Goal: Information Seeking & Learning: Learn about a topic

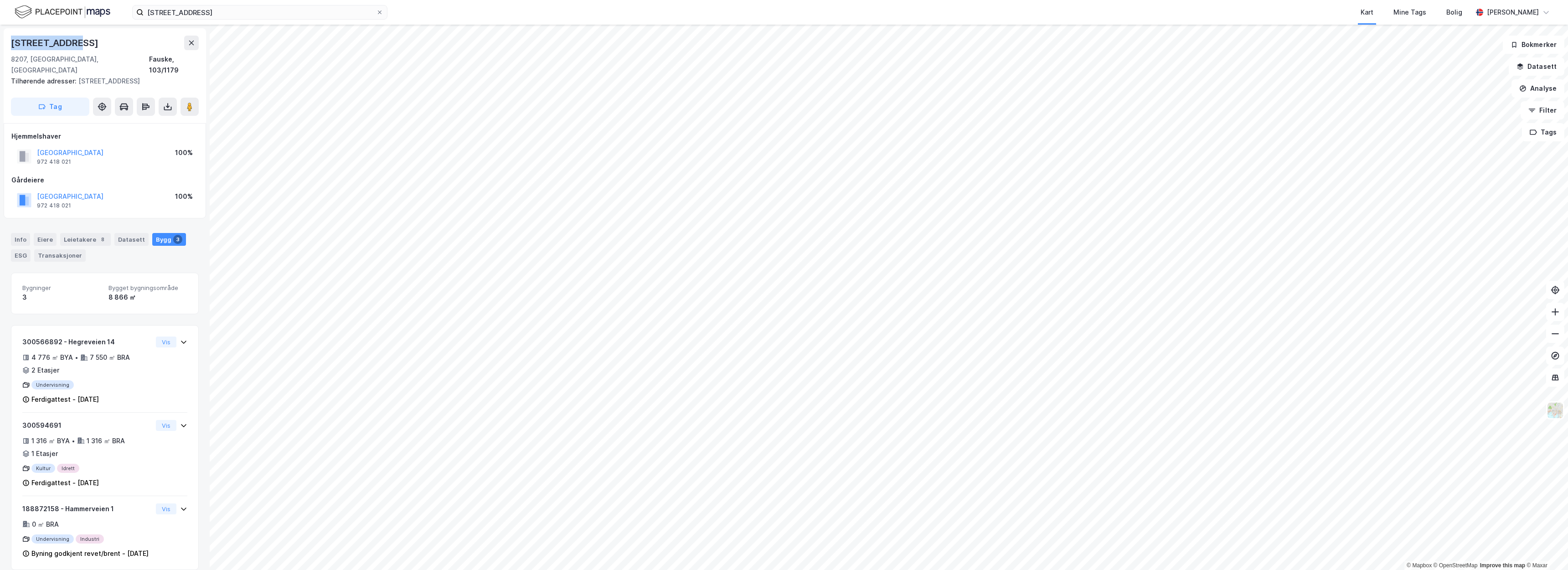
scroll to position [2, 0]
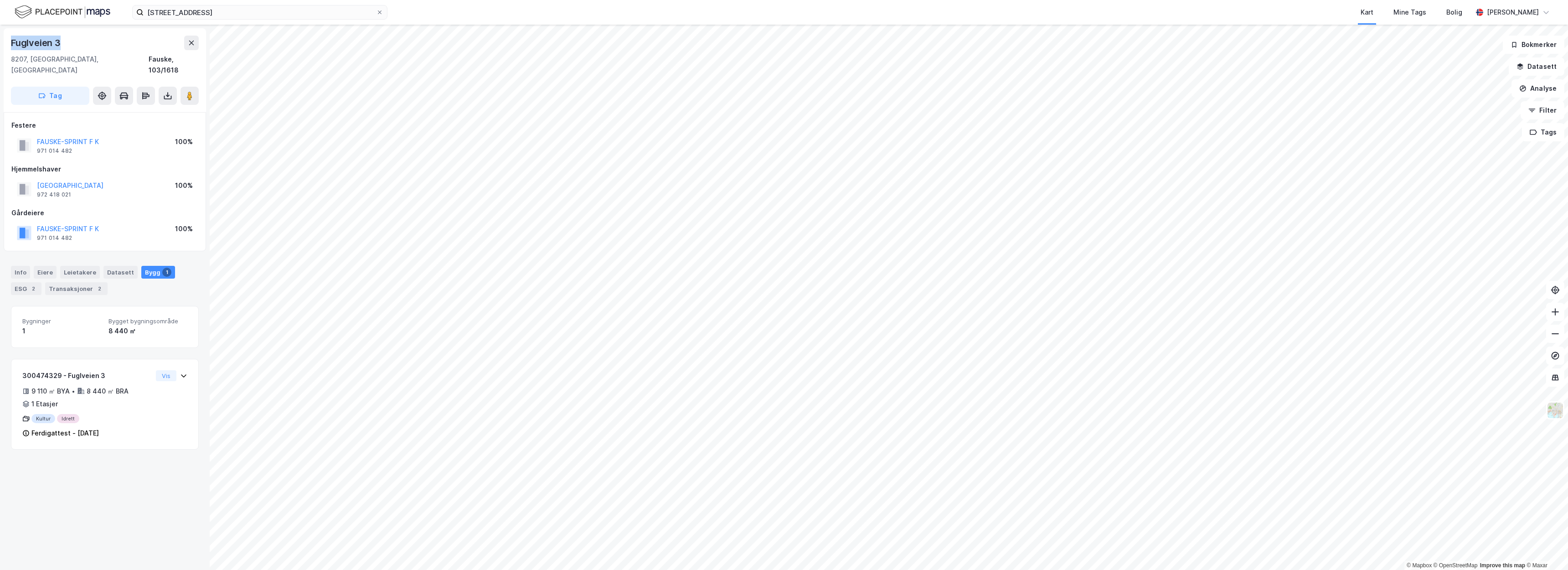
drag, startPoint x: 60, startPoint y: 43, endPoint x: 11, endPoint y: 44, distance: 49.0
click at [11, 44] on div "Fuglveien 3 8207, Fauske, Nordland Fauske, 103/1618 Tag" at bounding box center [104, 70] width 202 height 84
copy div "Fuglveien 3"
drag, startPoint x: 26, startPoint y: 43, endPoint x: 669, endPoint y: 8, distance: 644.0
click at [669, 8] on div "Løvgavlveien 7 Kart Mine Tags Bolig Christer Svensen © Mapbox © OpenStreetMap I…" at bounding box center [784, 285] width 1568 height 570
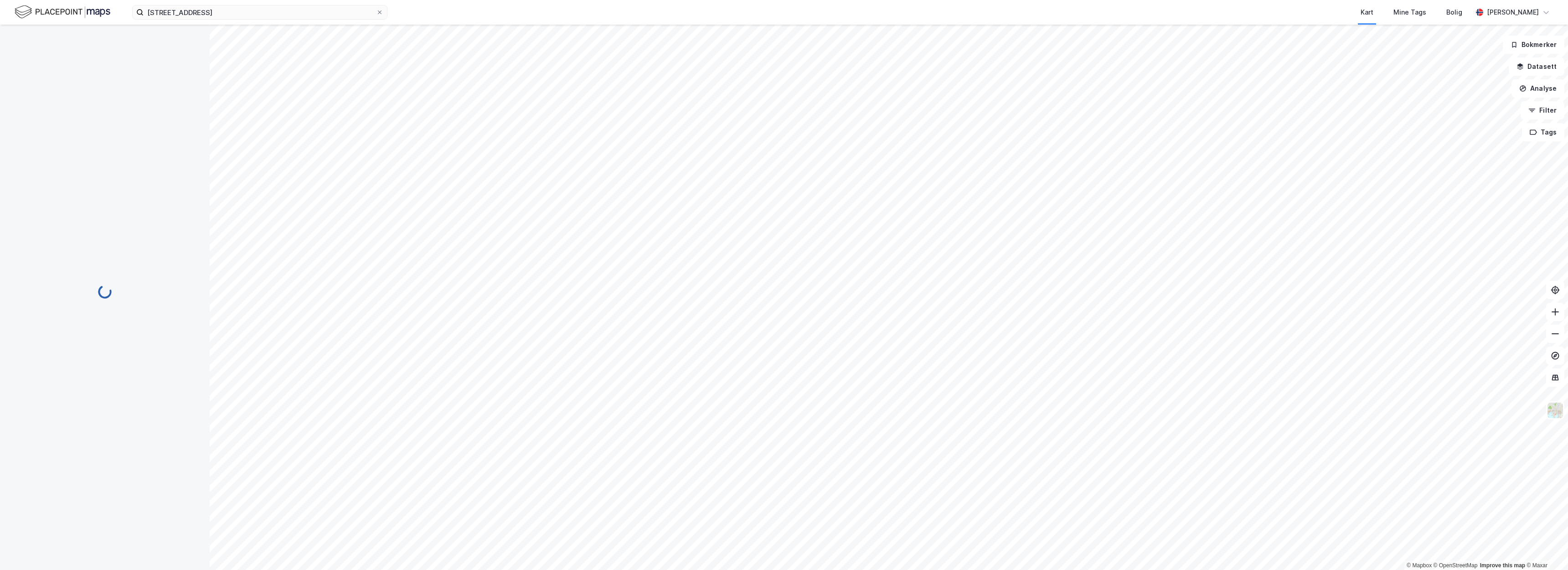
scroll to position [2, 0]
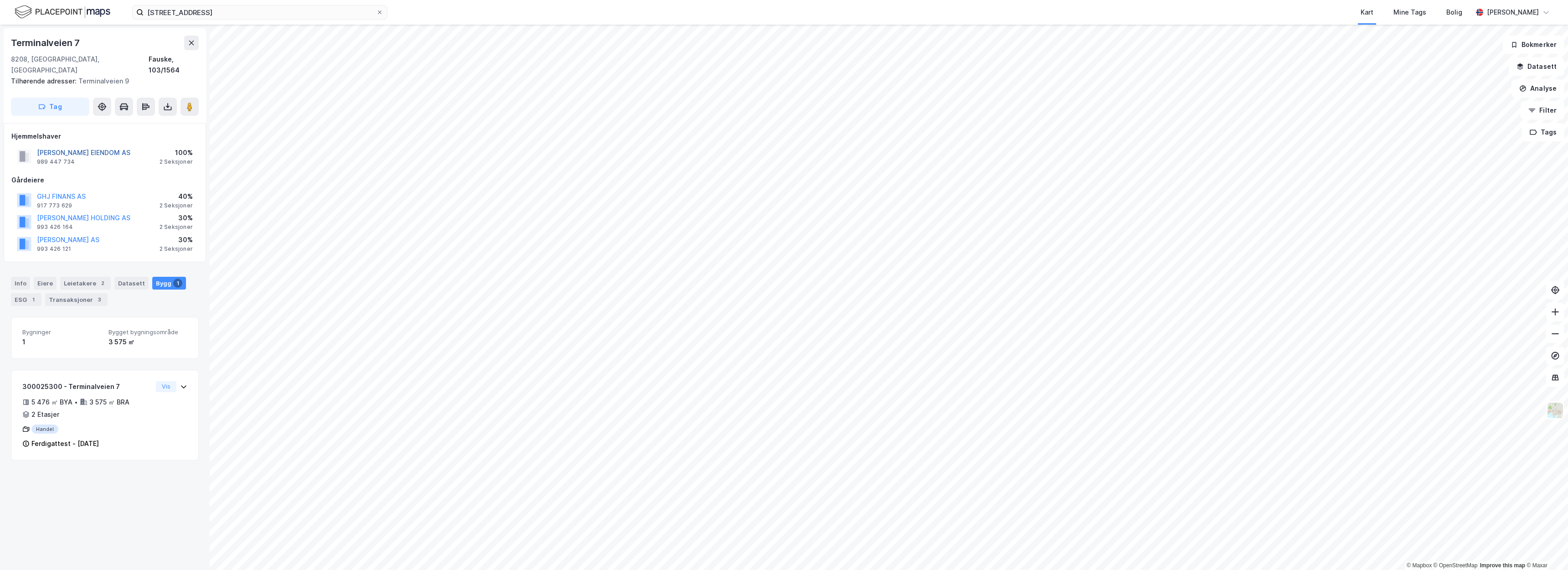
click at [0, 0] on button "GUNVALD JOHANSEN EIENDOM AS" at bounding box center [0, 0] width 0 height 0
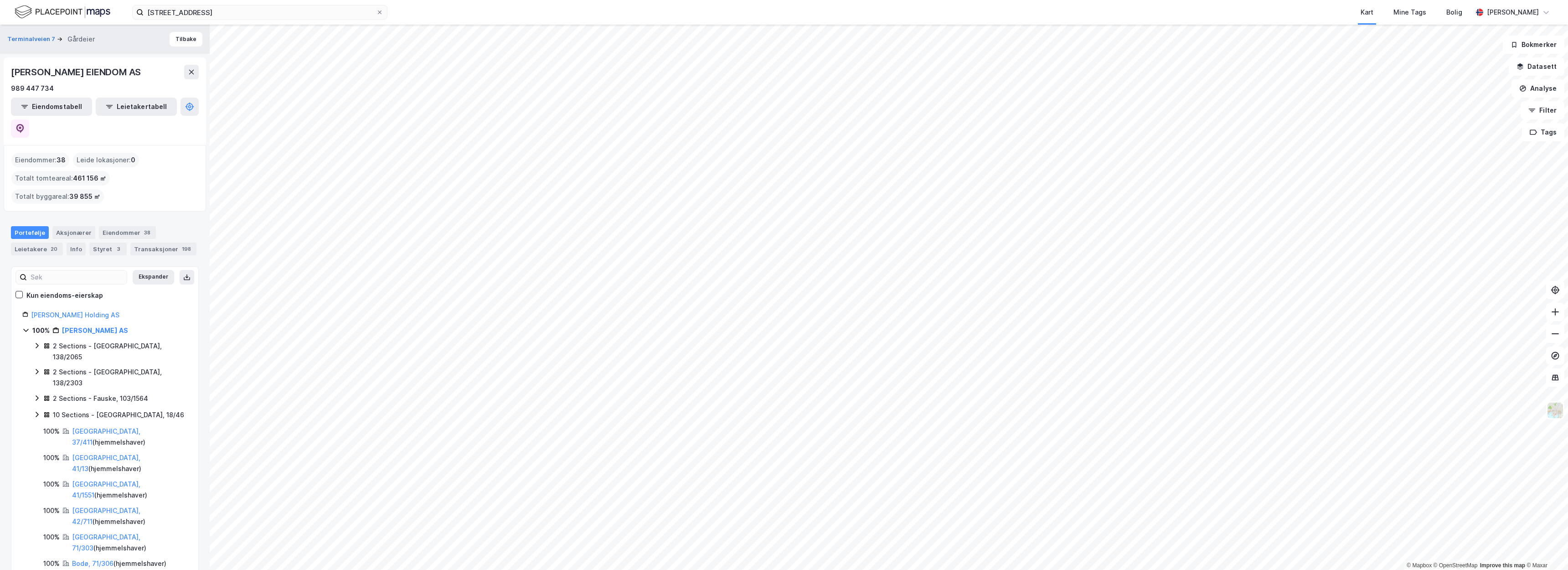
drag, startPoint x: 168, startPoint y: 72, endPoint x: 14, endPoint y: 73, distance: 154.0
click at [14, 73] on div "GUNVALD JOHANSEN EIENDOM AS" at bounding box center [104, 72] width 188 height 15
copy div "GUNVALD JOHANSEN EIENDOM AS"
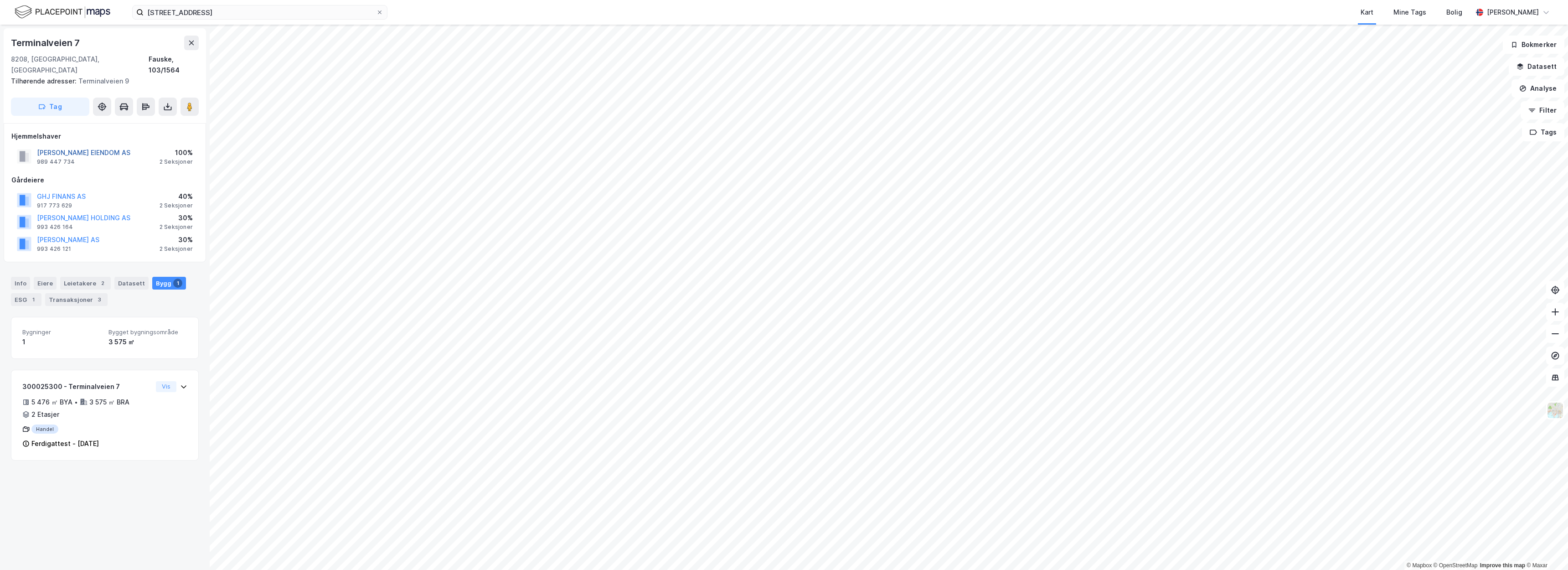
click at [0, 0] on button "GUNVALD JOHANSEN EIENDOM AS" at bounding box center [0, 0] width 0 height 0
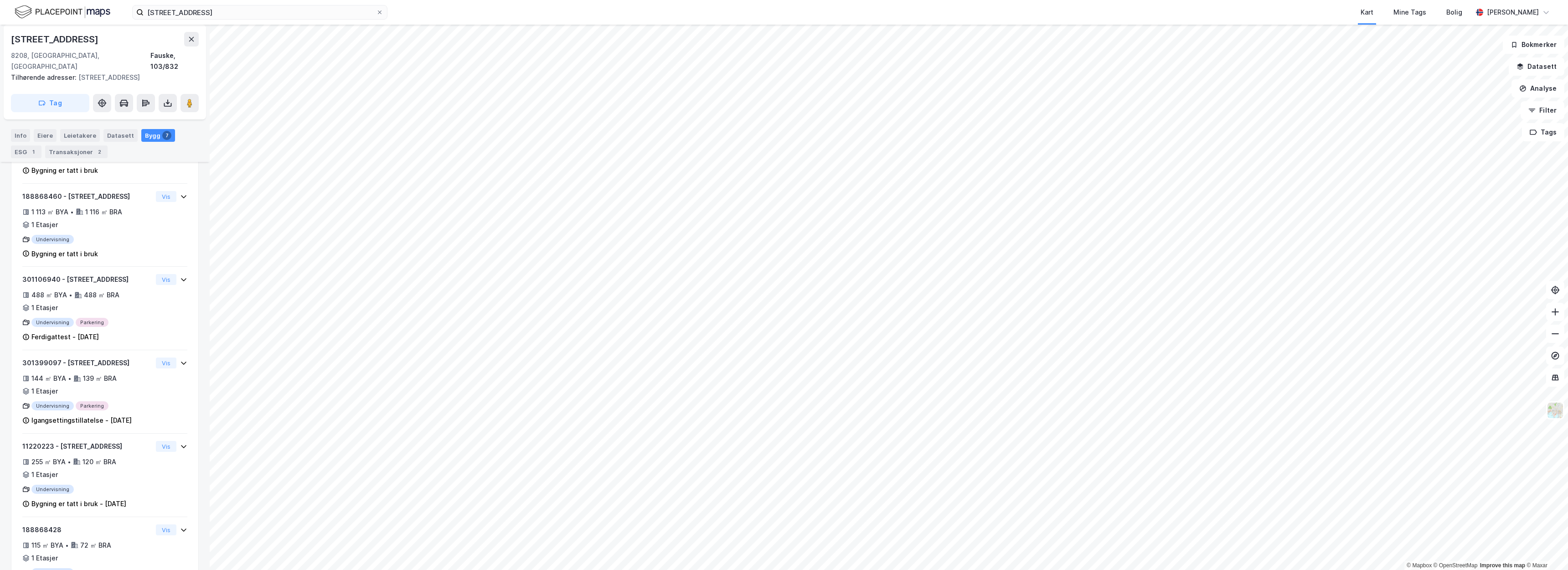
scroll to position [366, 0]
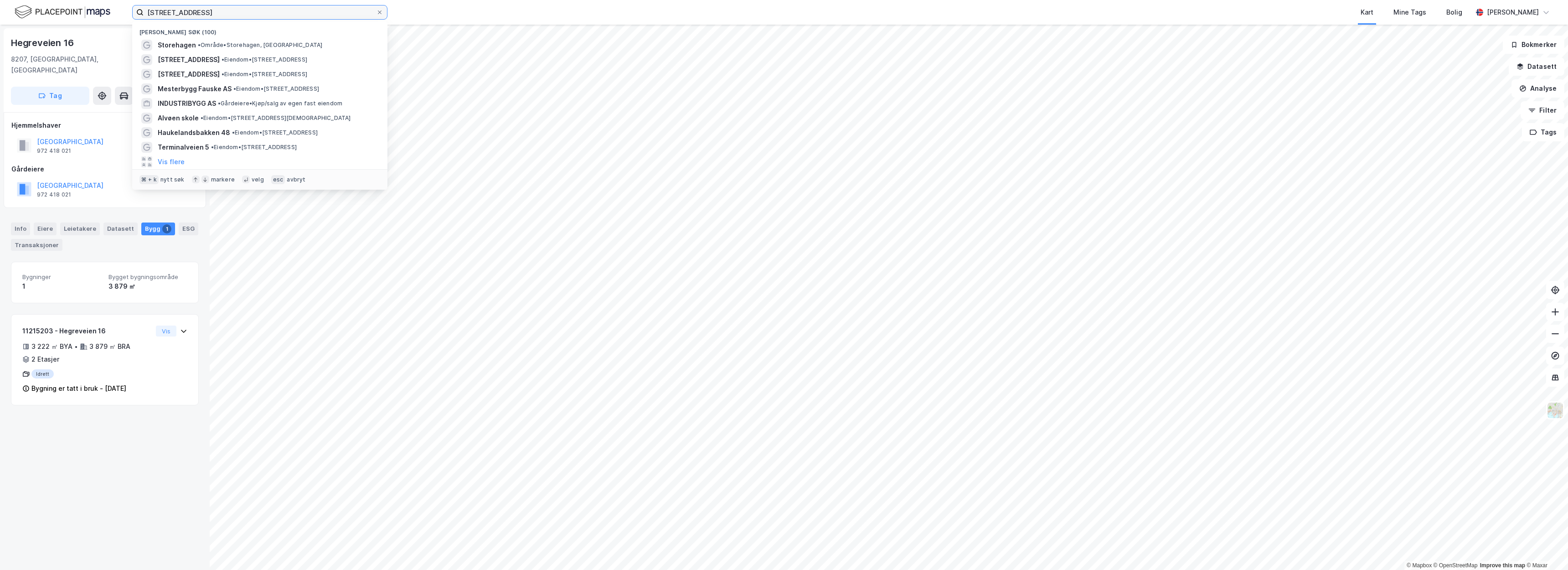
click at [325, 14] on input "Løvgavlveien 7" at bounding box center [260, 12] width 232 height 14
drag, startPoint x: 368, startPoint y: 13, endPoint x: 137, endPoint y: -1, distance: 231.4
click at [137, 0] on html "Løvgavlveien 7 Nylige søk (100) Storehagen • Område • Storehagen, 6800 Førde Ka…" at bounding box center [784, 285] width 1568 height 570
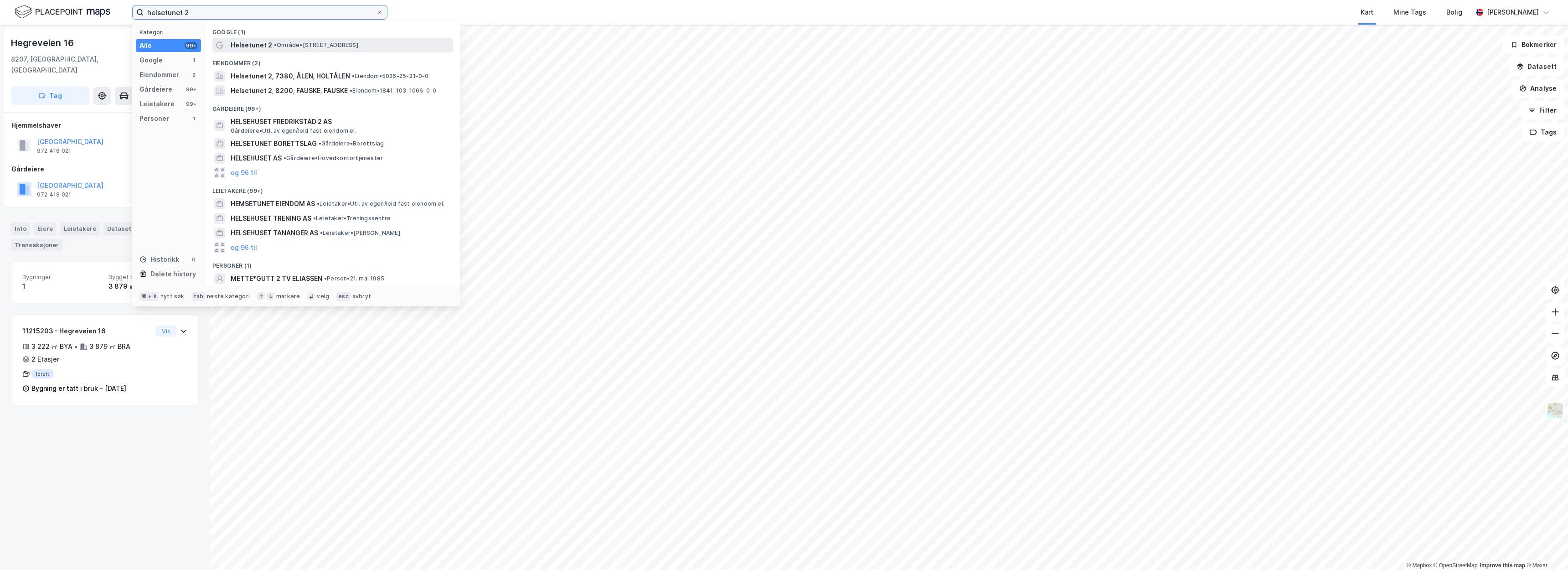
type input "helsetunet 2"
click at [377, 50] on div "Helsetunet 2 • Område • Helsetunet 2, 8200 Fauske" at bounding box center [341, 45] width 220 height 11
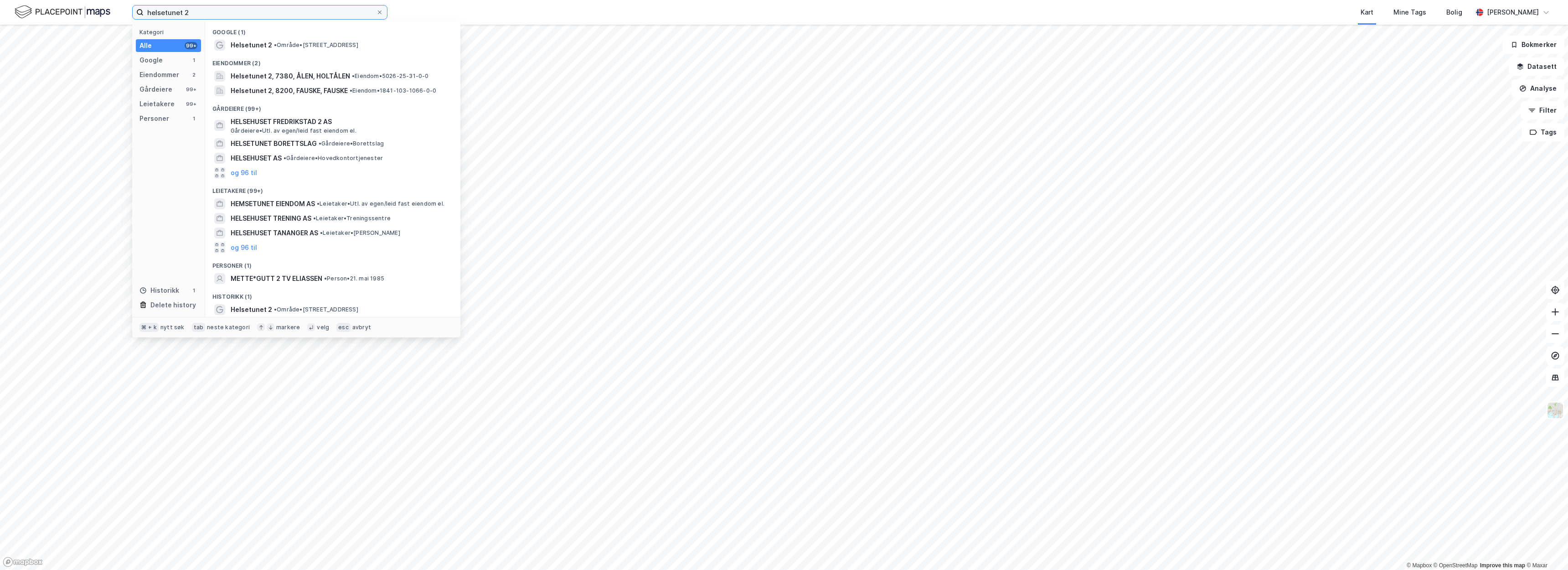
click at [274, 17] on input "helsetunet 2" at bounding box center [260, 12] width 232 height 14
click at [296, 46] on span "• Område • Helsetunet 2, 8200 Fauske" at bounding box center [316, 45] width 84 height 7
drag, startPoint x: 195, startPoint y: 13, endPoint x: 141, endPoint y: 15, distance: 54.0
click at [141, 15] on label "helsetunet 2" at bounding box center [260, 13] width 256 height 15
click at [143, 15] on input "helsetunet 2" at bounding box center [260, 12] width 232 height 14
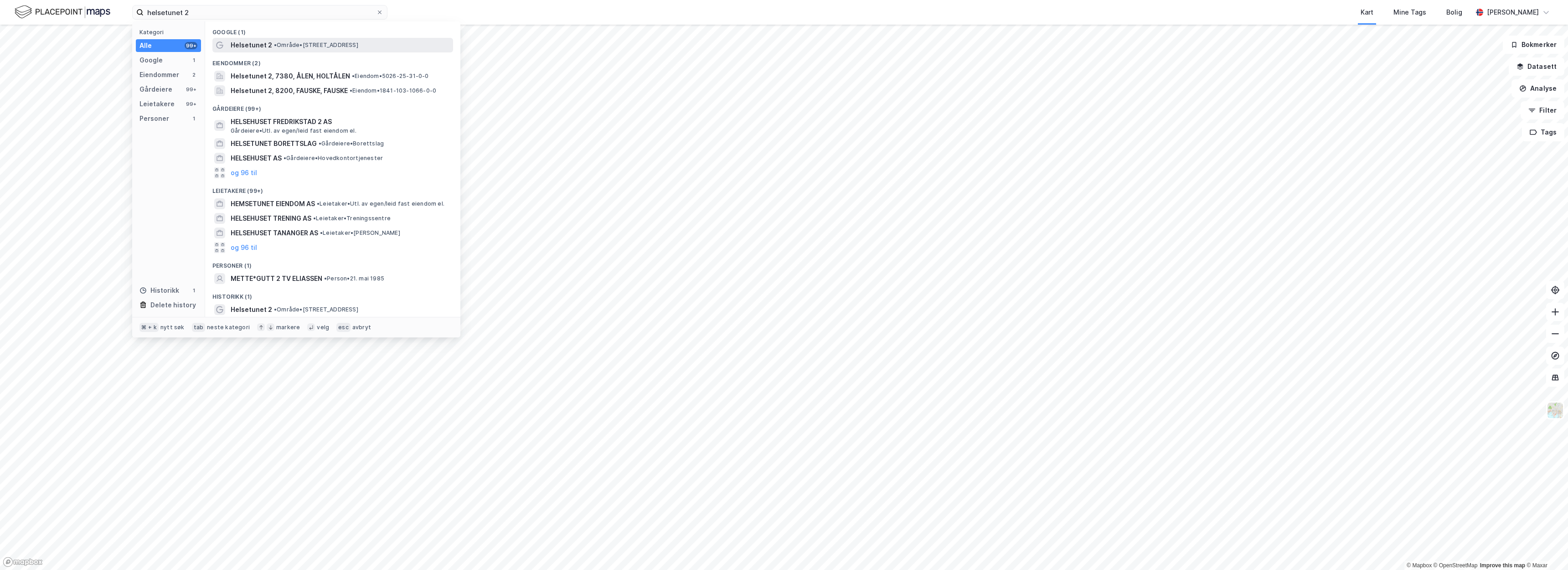
click at [341, 41] on div "Helsetunet 2 • Område • Helsetunet 2, 8200 Fauske" at bounding box center [341, 45] width 220 height 11
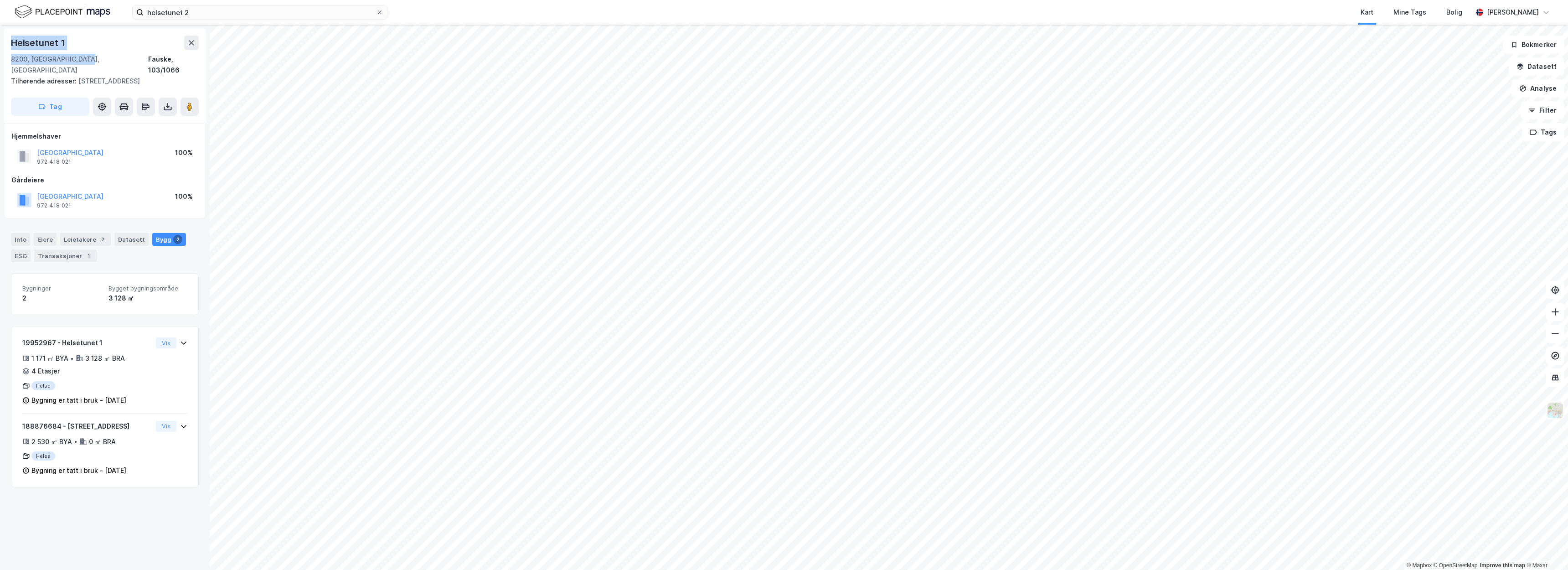
drag, startPoint x: 98, startPoint y: 60, endPoint x: 13, endPoint y: 34, distance: 88.9
click at [13, 34] on div "Helsetunet 1 8200, Fauske, Nordland Fauske, 103/1066 Tilhørende adresser: Anker…" at bounding box center [104, 76] width 202 height 95
copy div "Helsetunet 1 8200, Fauske, Nordland"
click at [127, 49] on div "Helsetunet 1" at bounding box center [104, 43] width 188 height 15
click at [108, 529] on div "Helsetunet 1 8200, Fauske, Nordland Fauske, 103/1066 Tilhørende adresser: Anker…" at bounding box center [105, 297] width 210 height 545
